Goal: Entertainment & Leisure: Consume media (video, audio)

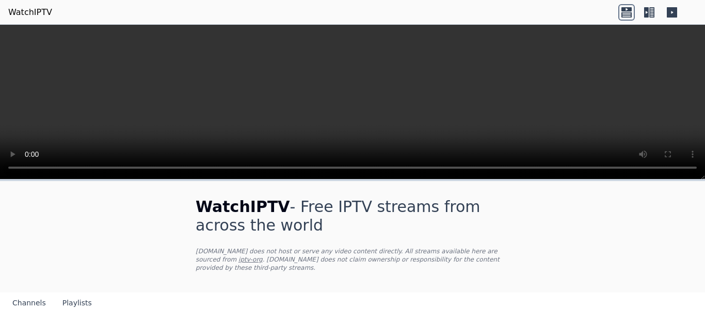
click at [263, 256] on link "iptv-org" at bounding box center [250, 259] width 24 height 7
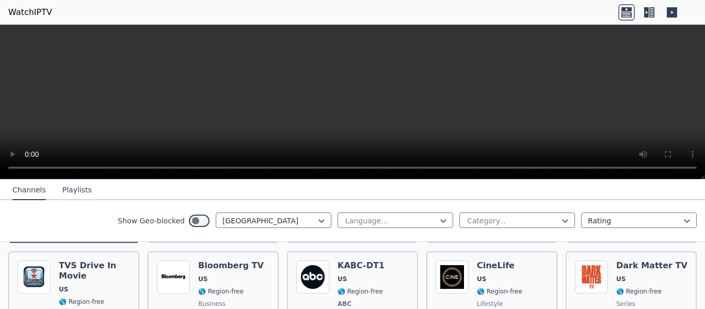
scroll to position [216, 0]
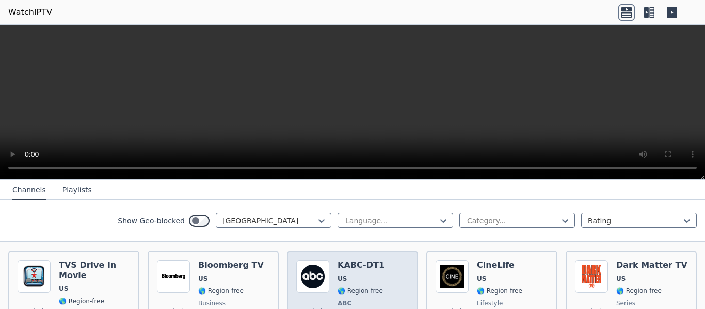
click at [362, 287] on span "🌎 Region-free" at bounding box center [359, 291] width 45 height 8
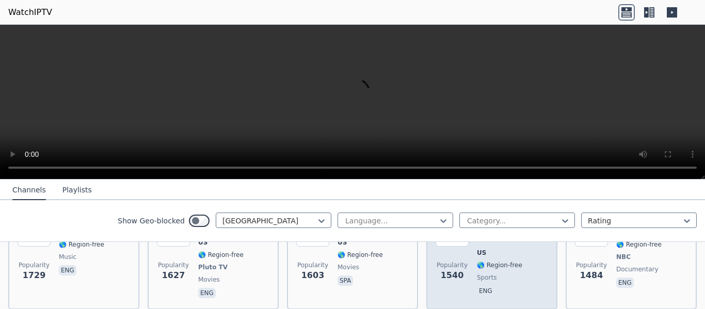
scroll to position [366, 0]
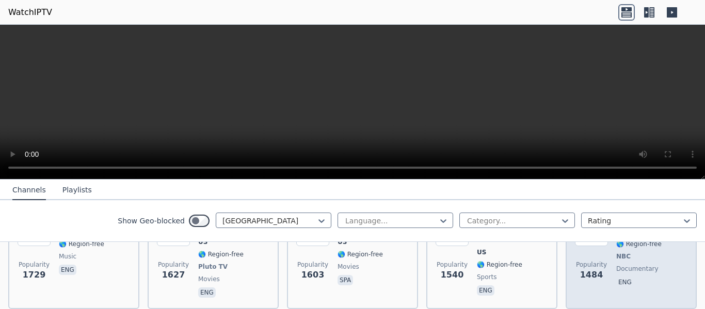
click at [587, 269] on span "1484" at bounding box center [591, 275] width 23 height 12
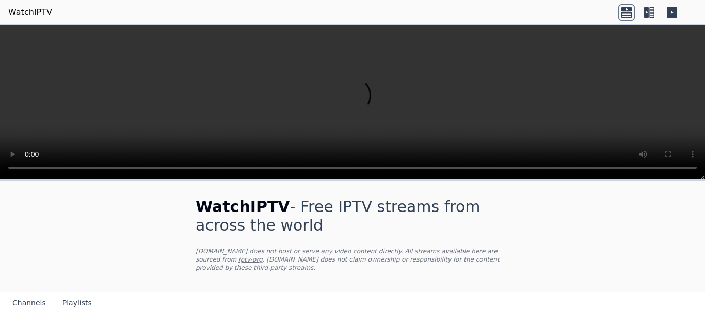
scroll to position [75, 0]
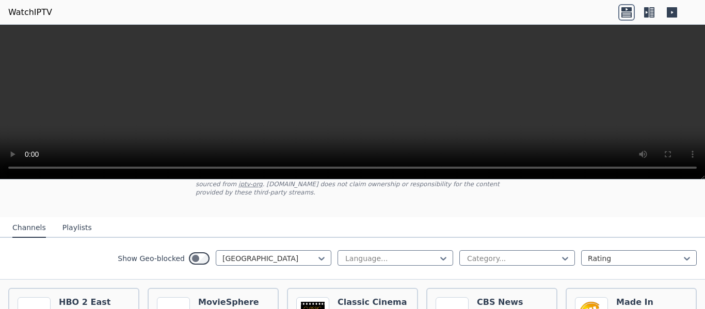
click at [74, 219] on button "Playlists" at bounding box center [76, 228] width 29 height 20
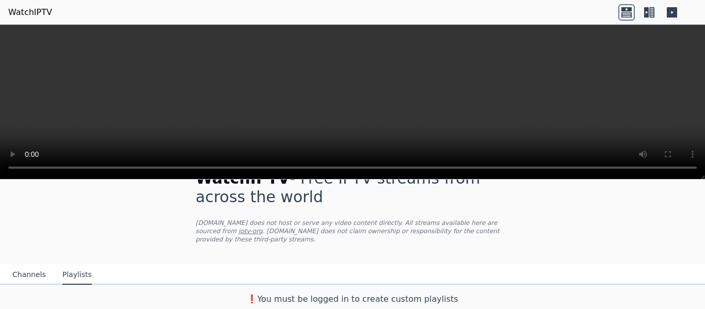
scroll to position [20, 0]
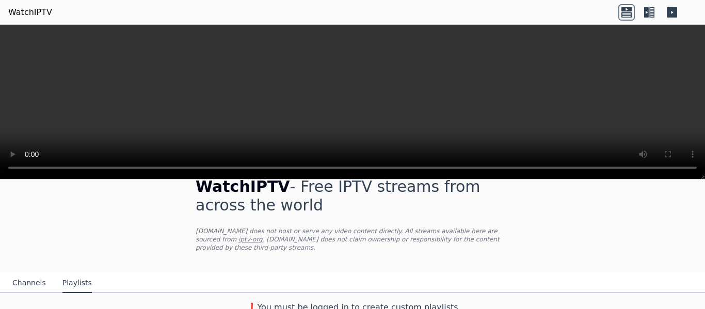
click at [26, 274] on button "Channels" at bounding box center [29, 284] width 34 height 20
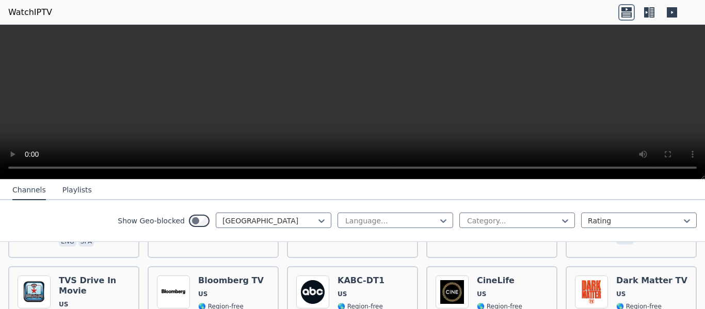
scroll to position [200, 0]
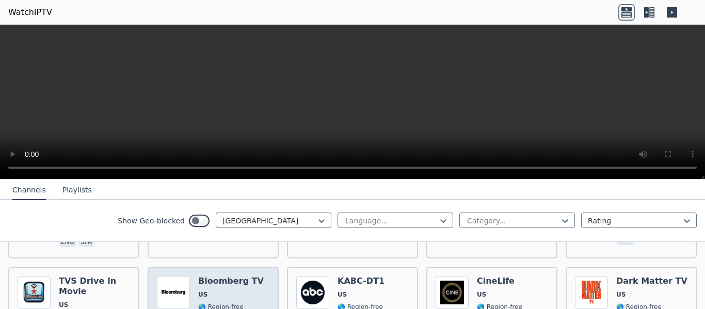
click at [226, 303] on span "🌎 Region-free" at bounding box center [220, 307] width 45 height 8
click at [396, 224] on div at bounding box center [391, 221] width 94 height 10
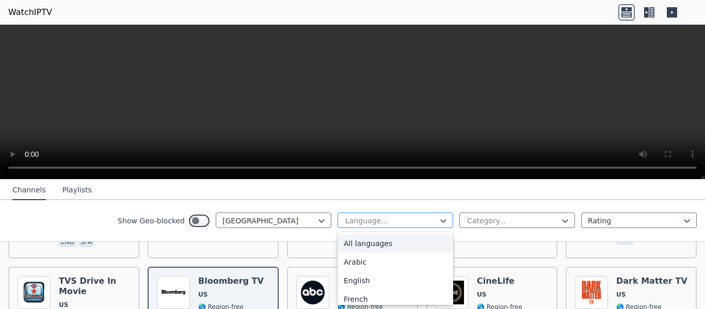
click at [396, 224] on div at bounding box center [391, 221] width 94 height 10
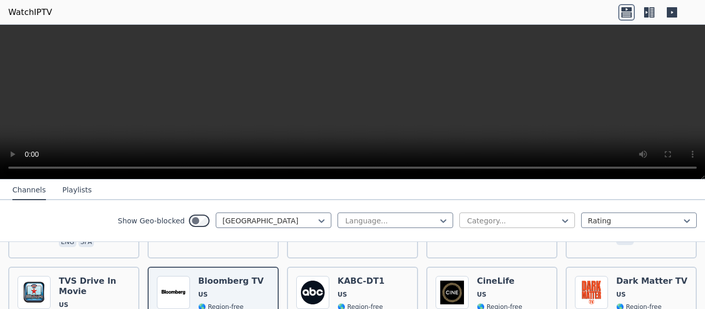
click at [499, 222] on div at bounding box center [513, 221] width 94 height 10
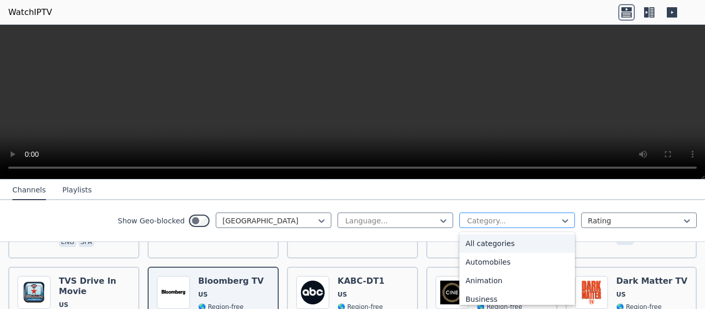
click at [499, 222] on div at bounding box center [513, 221] width 94 height 10
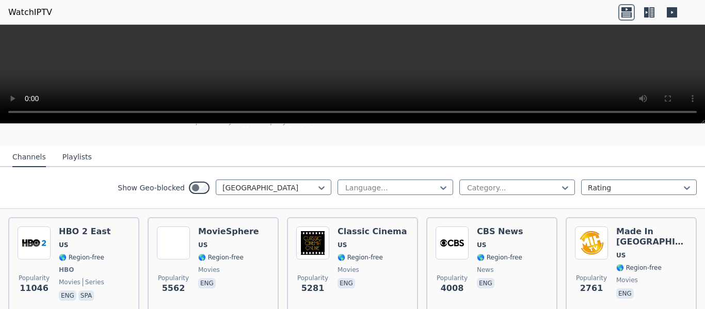
scroll to position [82, 0]
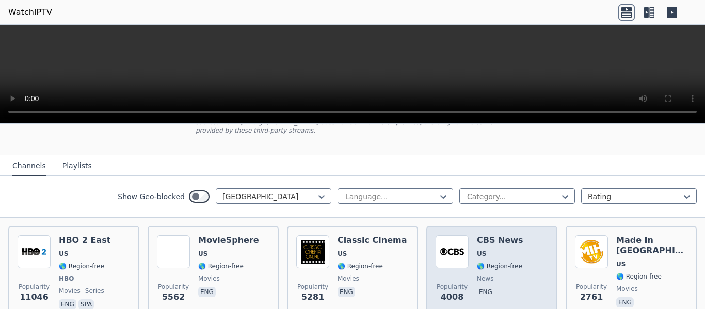
click at [477, 251] on div "CBS News US 🌎 Region-free news eng" at bounding box center [500, 273] width 46 height 76
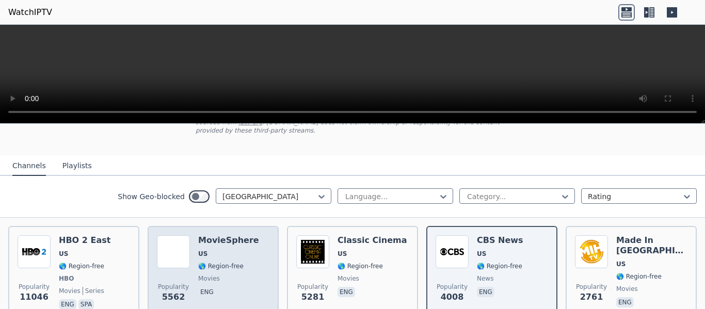
click at [185, 267] on div "Popularity 5562" at bounding box center [173, 273] width 33 height 76
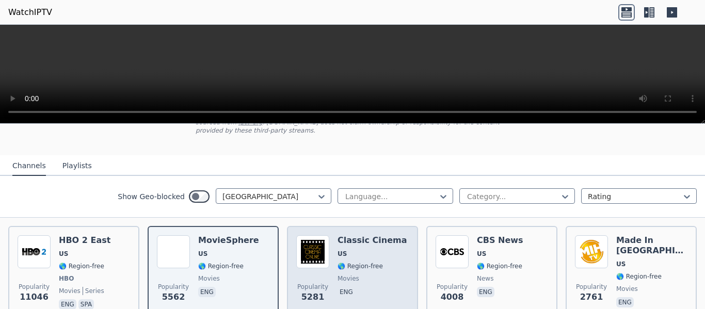
click at [337, 235] on h6 "Classic Cinema" at bounding box center [372, 240] width 70 height 10
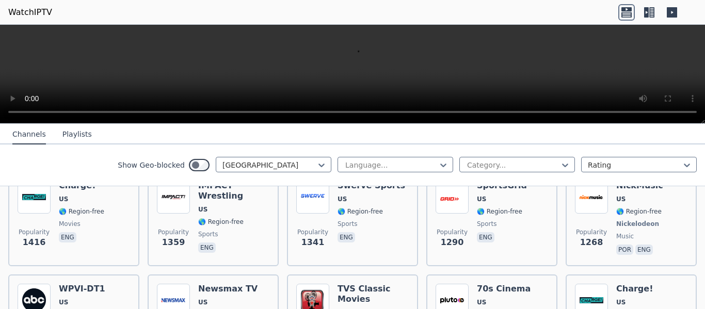
scroll to position [1037, 0]
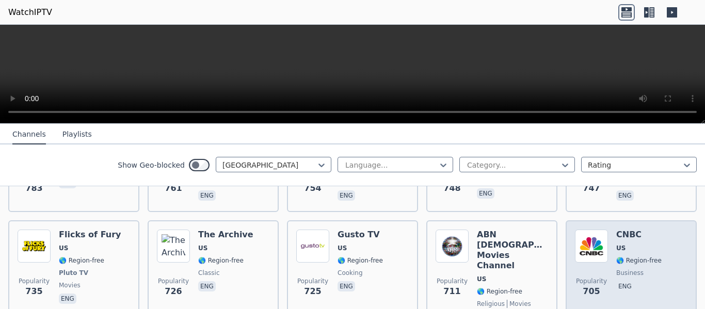
click at [624, 230] on div "CNBC US 🌎 Region-free business eng" at bounding box center [638, 277] width 45 height 95
click at [593, 230] on img at bounding box center [591, 246] width 33 height 33
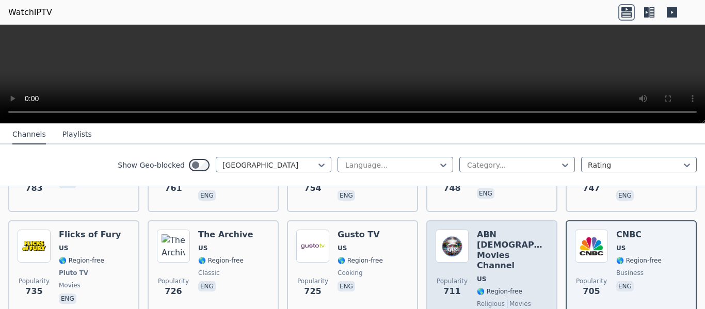
click at [445, 277] on span "Popularity" at bounding box center [452, 281] width 31 height 8
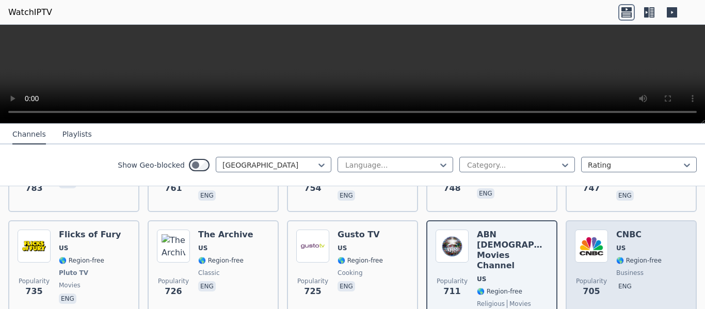
click at [606, 238] on div "Popularity 705 CNBC US 🌎 Region-free business eng" at bounding box center [631, 277] width 112 height 95
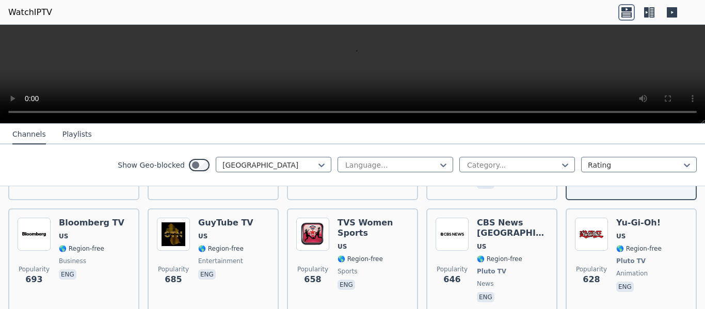
scroll to position [1131, 0]
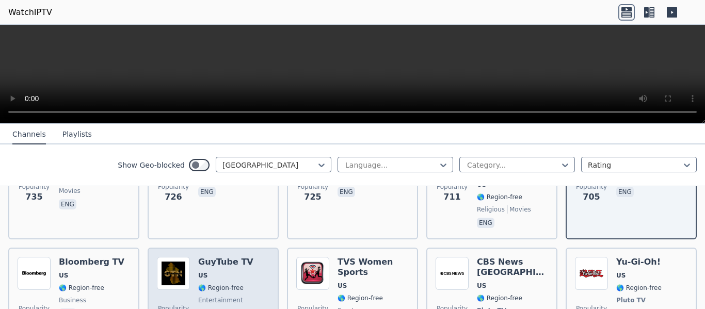
click at [208, 257] on div "GuyTube TV US 🌎 Region-free entertainment eng" at bounding box center [225, 300] width 55 height 87
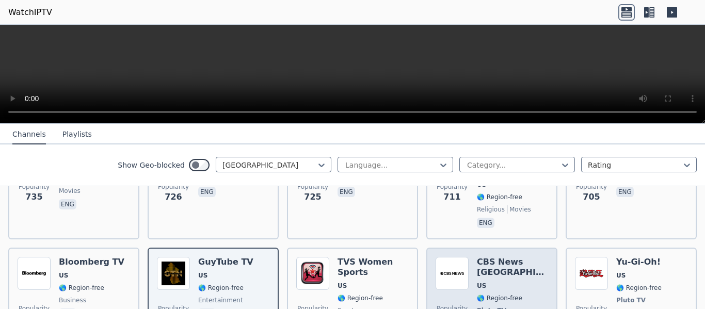
click at [465, 261] on div "Popularity 646 CBS News [GEOGRAPHIC_DATA] [GEOGRAPHIC_DATA] 🌎 Region-free Pluto…" at bounding box center [492, 300] width 112 height 87
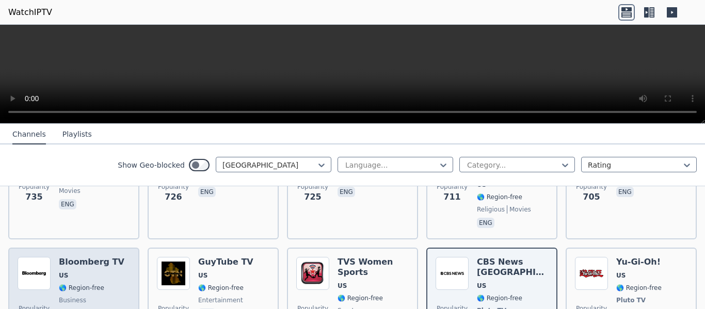
click at [82, 284] on span "🌎 Region-free" at bounding box center [81, 288] width 45 height 8
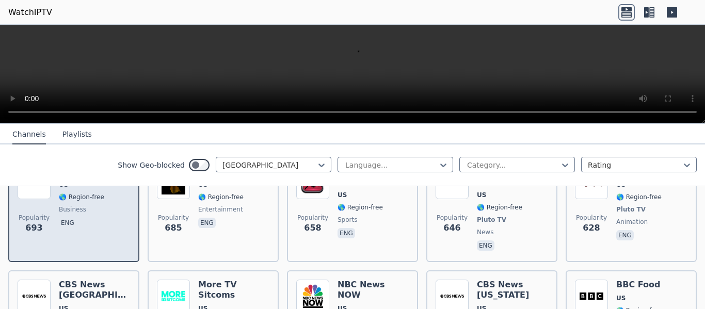
scroll to position [1223, 0]
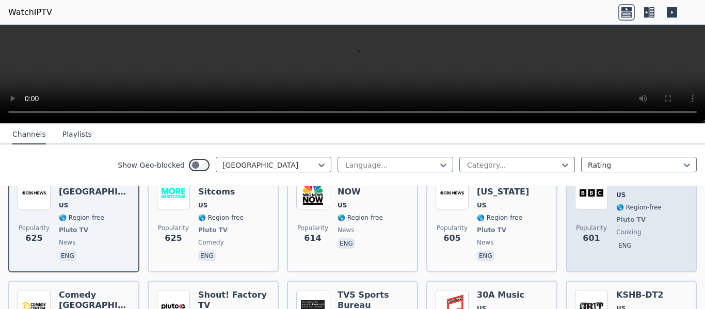
scroll to position [1326, 0]
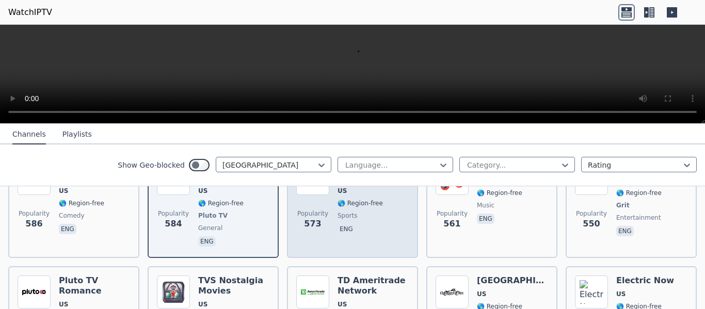
scroll to position [1454, 0]
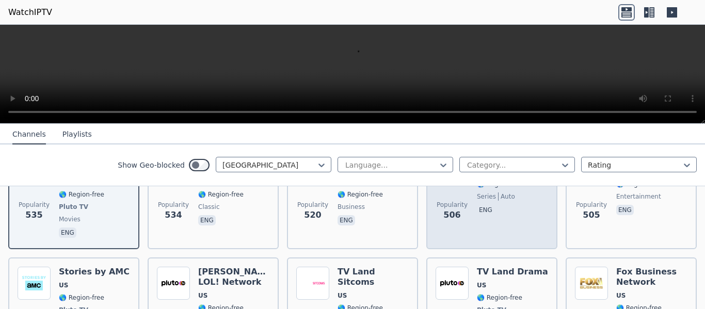
scroll to position [1576, 0]
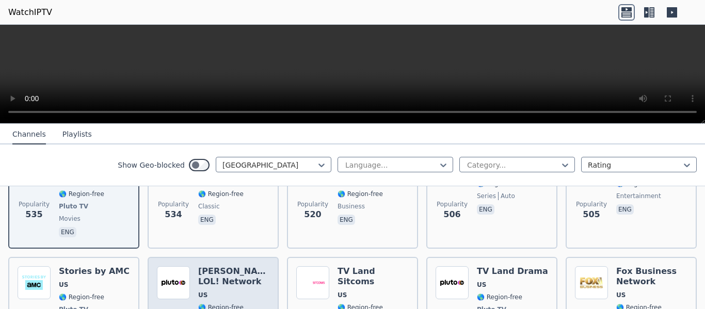
click at [228, 291] on span "US" at bounding box center [233, 295] width 71 height 8
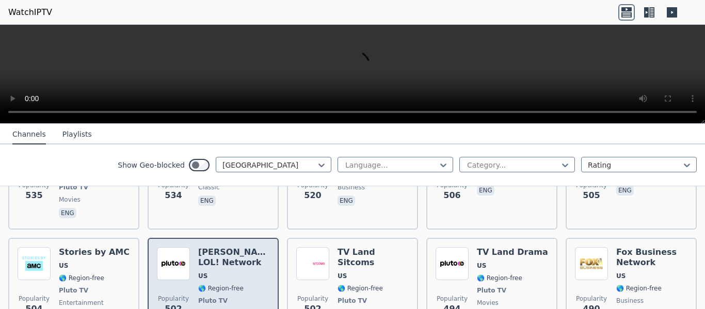
scroll to position [1594, 0]
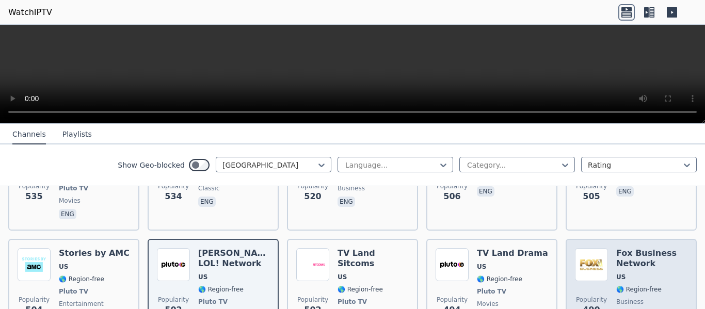
click at [598, 290] on span "Popularity 490" at bounding box center [591, 306] width 33 height 33
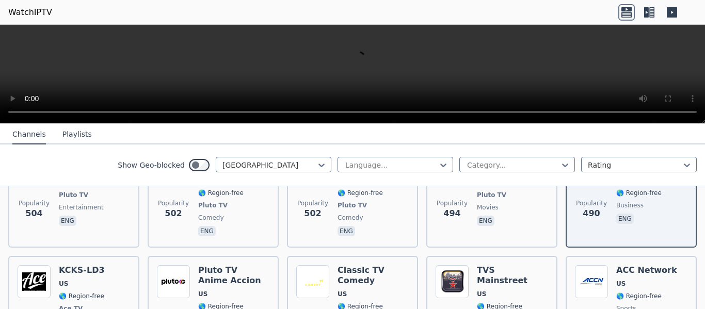
scroll to position [1694, 0]
